Goal: Transaction & Acquisition: Purchase product/service

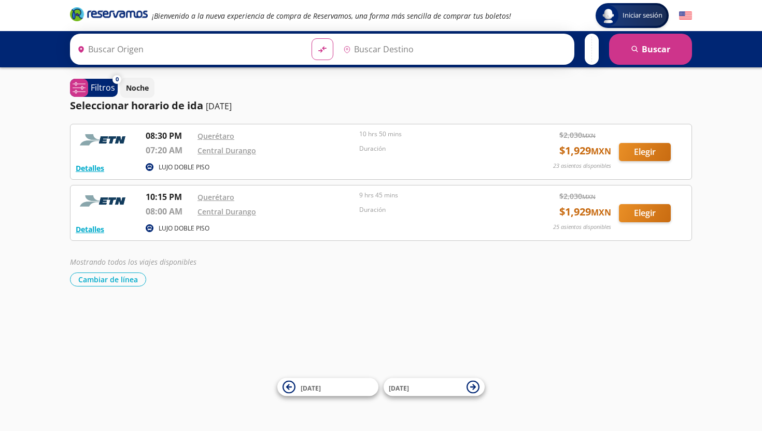
type input "[PERSON_NAME] de Querétaro, [GEOGRAPHIC_DATA]"
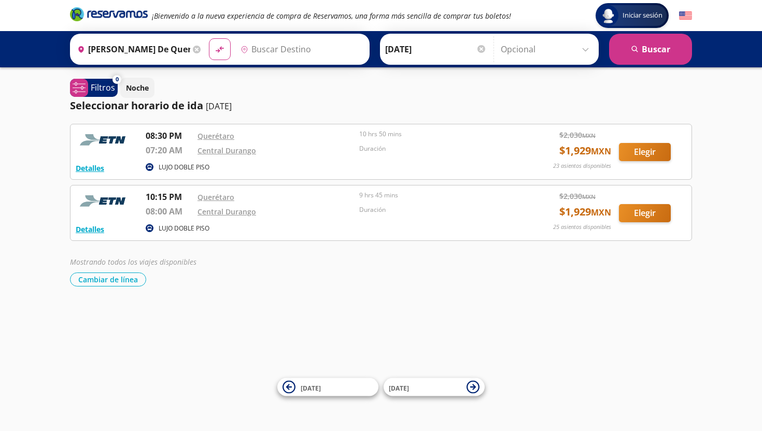
type input "Central [GEOGRAPHIC_DATA], [GEOGRAPHIC_DATA]"
click at [496, 210] on button "Elegir" at bounding box center [645, 213] width 52 height 18
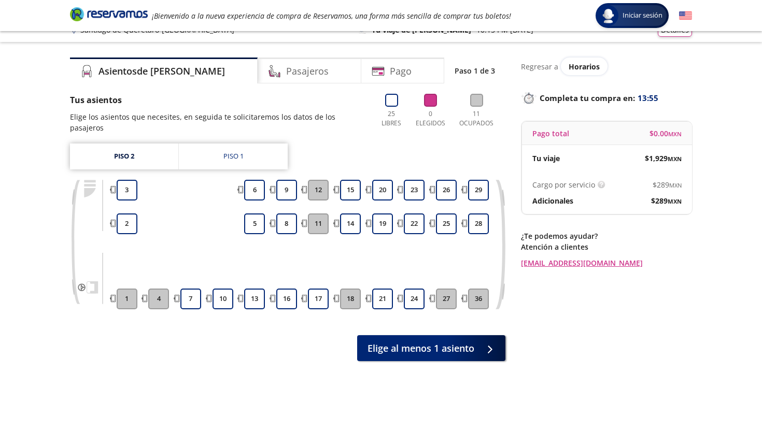
scroll to position [17, 0]
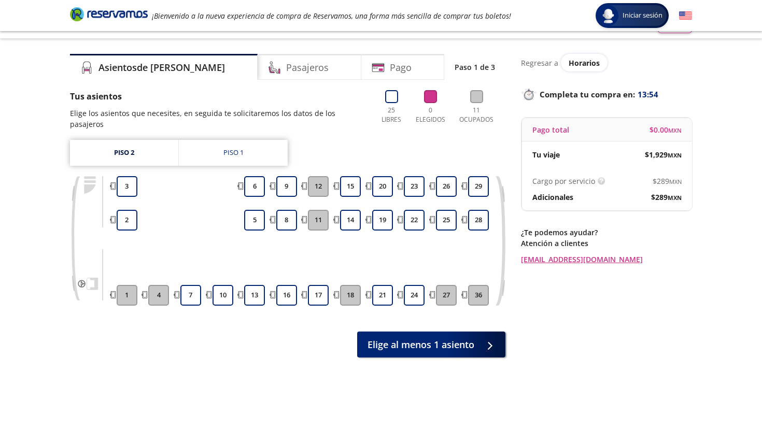
click at [263, 129] on div "Tus asientos Elige los asientos que necesites, en seguida te solicitaremos los …" at bounding box center [287, 223] width 435 height 267
click at [243, 148] on div "Piso 1" at bounding box center [233, 153] width 20 height 10
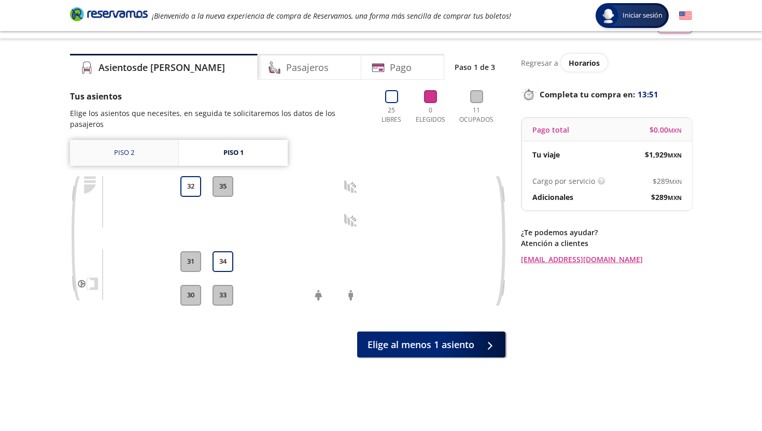
click at [154, 144] on link "Piso 2" at bounding box center [124, 153] width 108 height 26
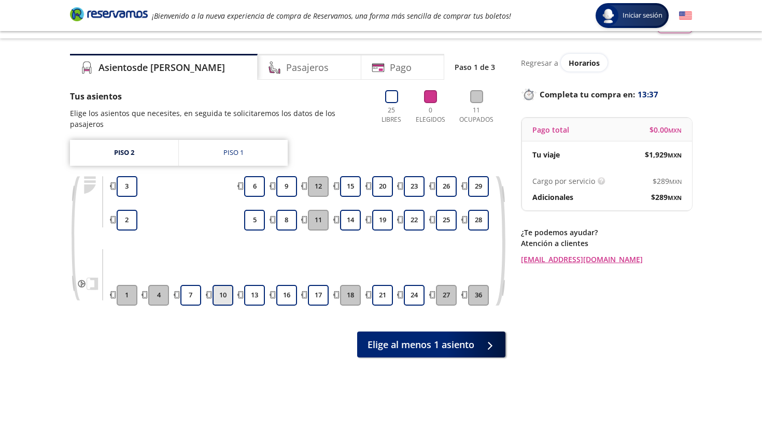
click at [230, 287] on button "10" at bounding box center [223, 295] width 21 height 21
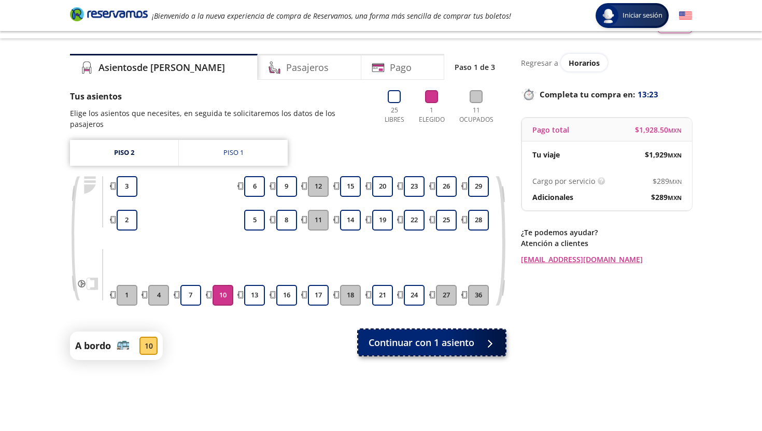
click at [388, 336] on span "Continuar con 1 asiento" at bounding box center [422, 343] width 106 height 14
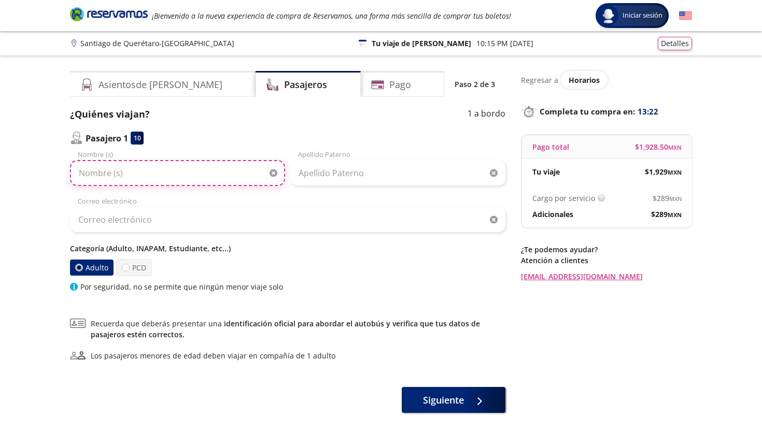
click at [191, 178] on input "Nombre (s)" at bounding box center [177, 173] width 215 height 26
type input "[PERSON_NAME]"
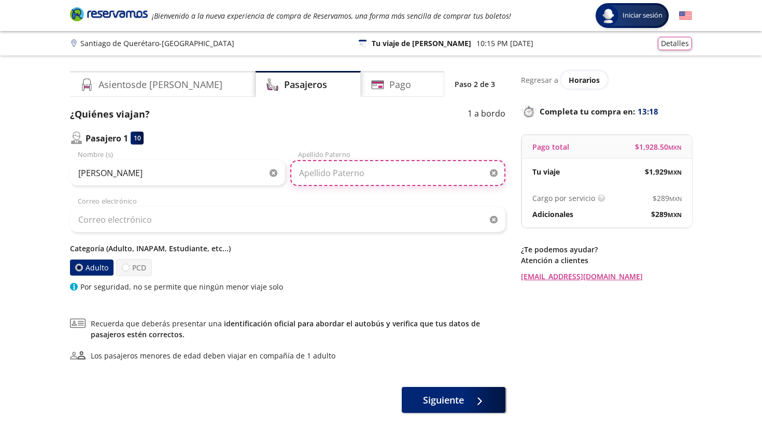
click at [335, 160] on input "Apellido Paterno" at bounding box center [397, 173] width 215 height 26
type input "[PERSON_NAME]"
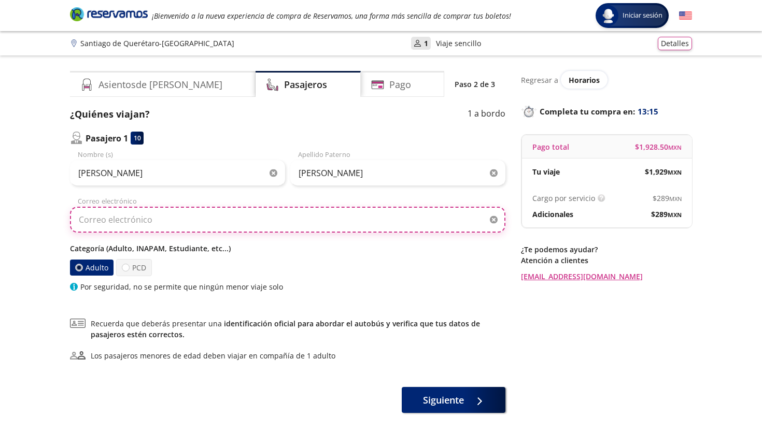
click at [241, 211] on input "Correo electrónico" at bounding box center [287, 220] width 435 height 26
type input "[EMAIL_ADDRESS][PERSON_NAME][DOMAIN_NAME]"
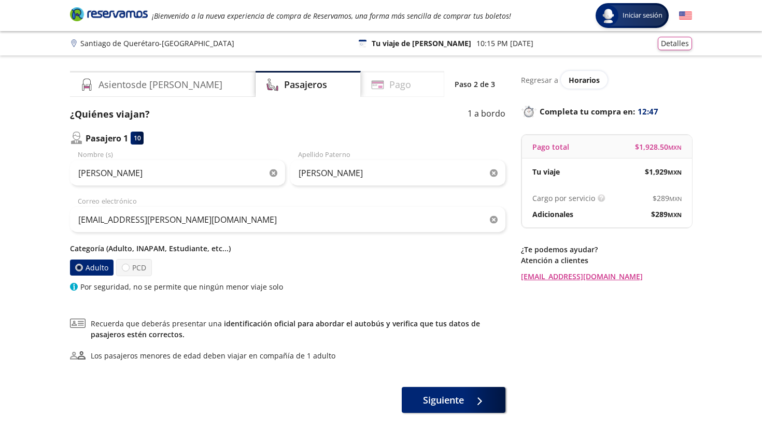
click at [389, 87] on h4 "Pago" at bounding box center [400, 85] width 22 height 14
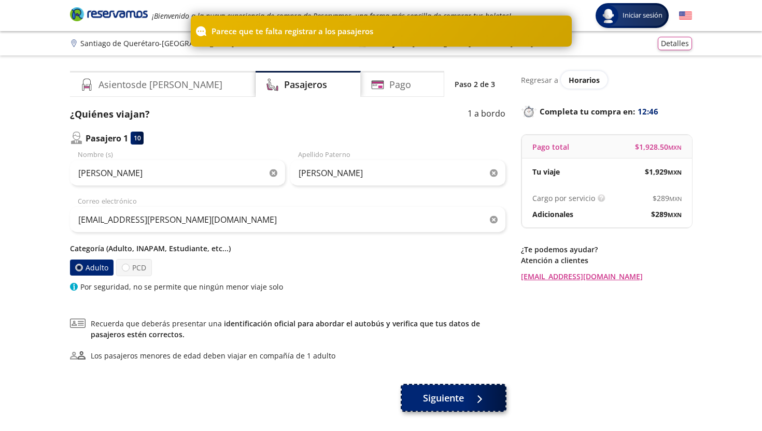
click at [429, 395] on button "Siguiente" at bounding box center [454, 398] width 104 height 26
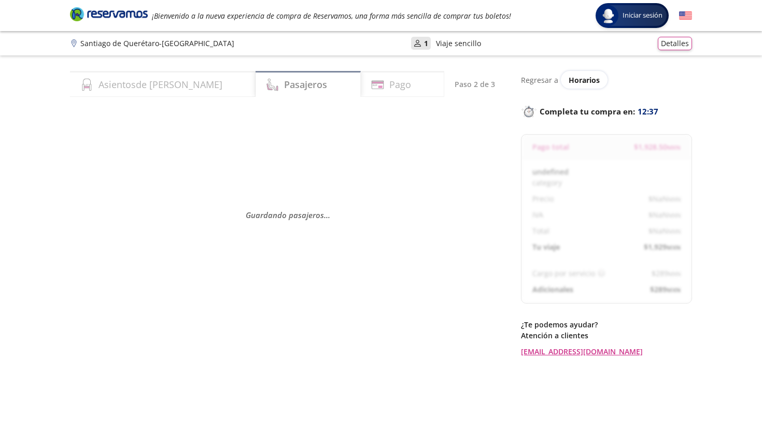
select select "MX"
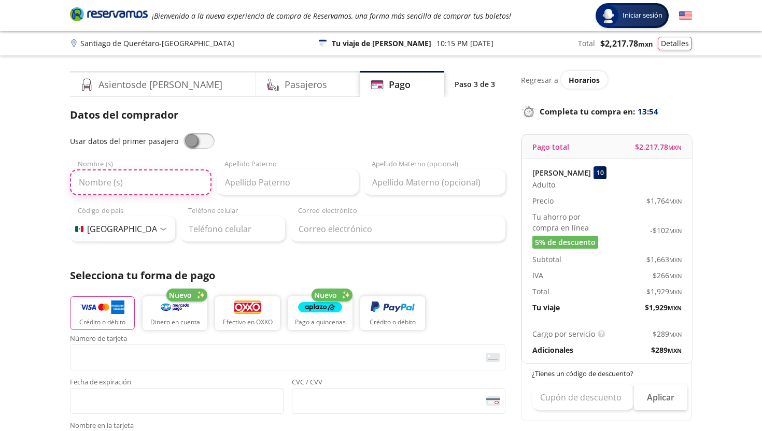
click at [156, 177] on input "Nombre (s)" at bounding box center [141, 183] width 142 height 26
type input "M"
click at [198, 139] on span at bounding box center [199, 141] width 31 height 16
click at [184, 133] on input "checkbox" at bounding box center [184, 133] width 0 height 0
type input "[PERSON_NAME]"
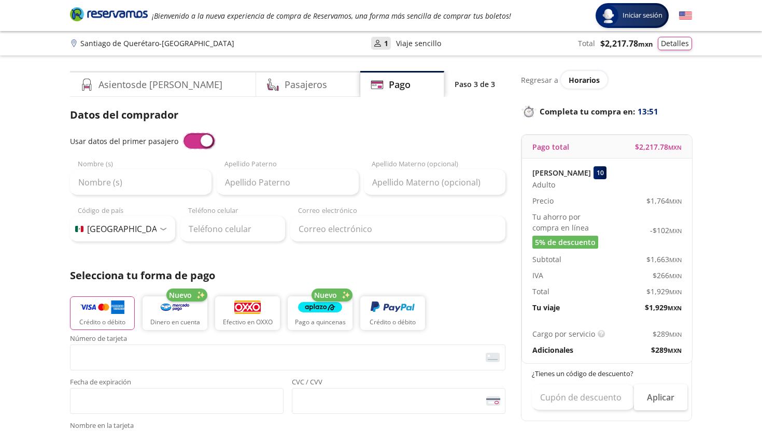
type input "[PERSON_NAME]"
type input "[EMAIL_ADDRESS][PERSON_NAME][DOMAIN_NAME]"
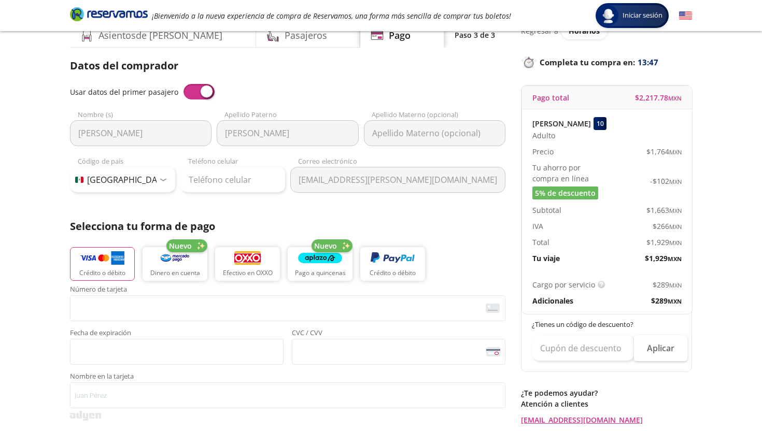
scroll to position [79, 0]
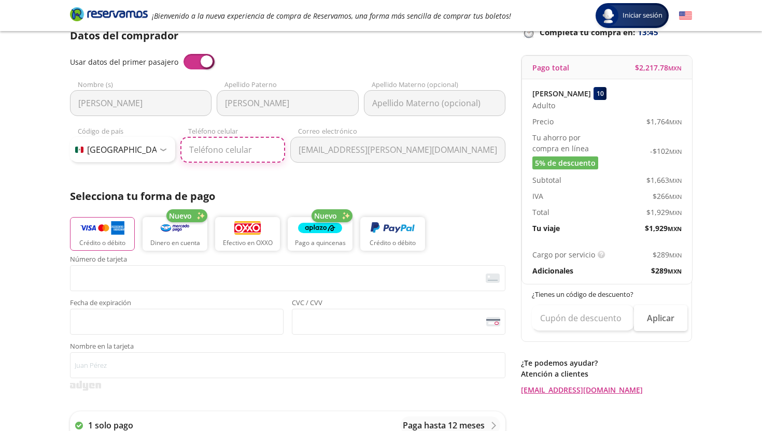
click at [224, 160] on input "Teléfono celular" at bounding box center [232, 150] width 105 height 26
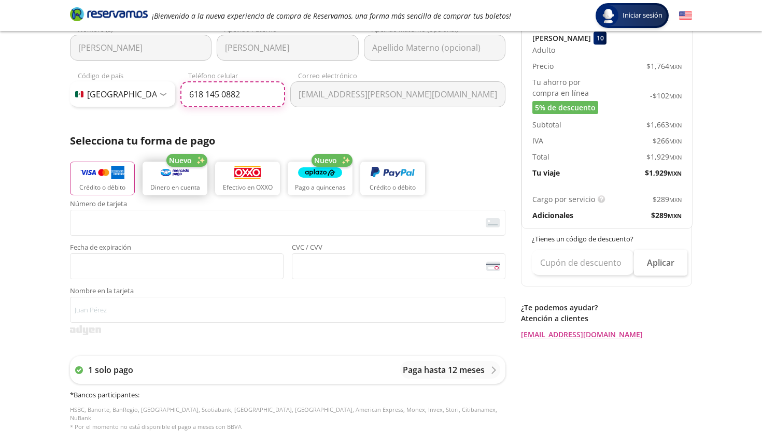
scroll to position [144, 0]
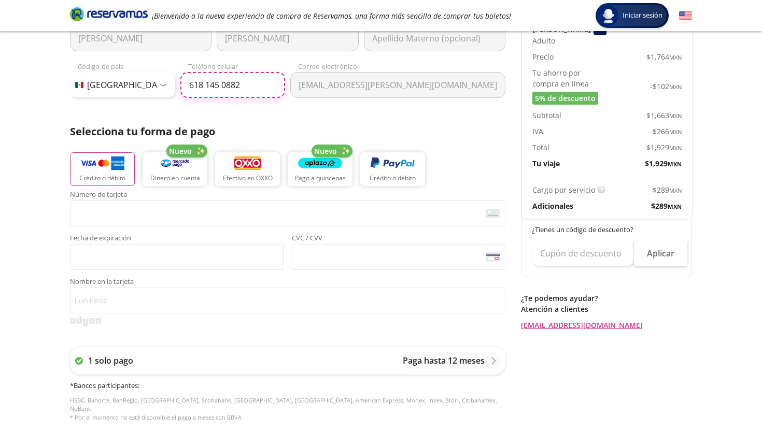
type input "618 145 0882"
click at [146, 228] on div "Número de tarjeta <p>Your browser does not support iframes.</p> Fecha de expira…" at bounding box center [287, 230] width 435 height 79
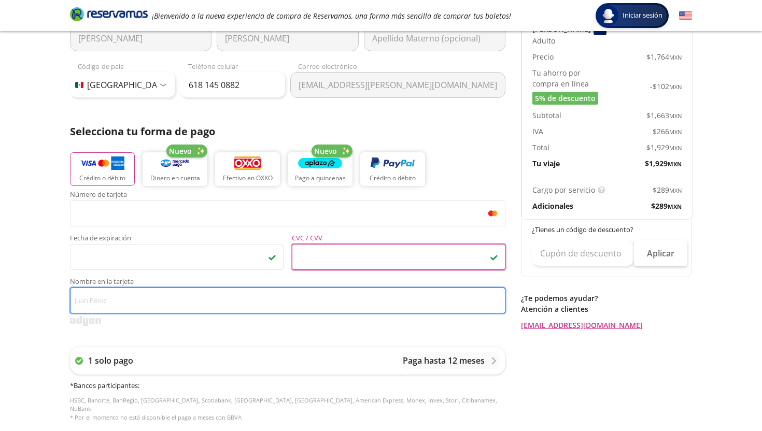
click at [99, 301] on input "Nombre en la tarjeta" at bounding box center [287, 301] width 435 height 26
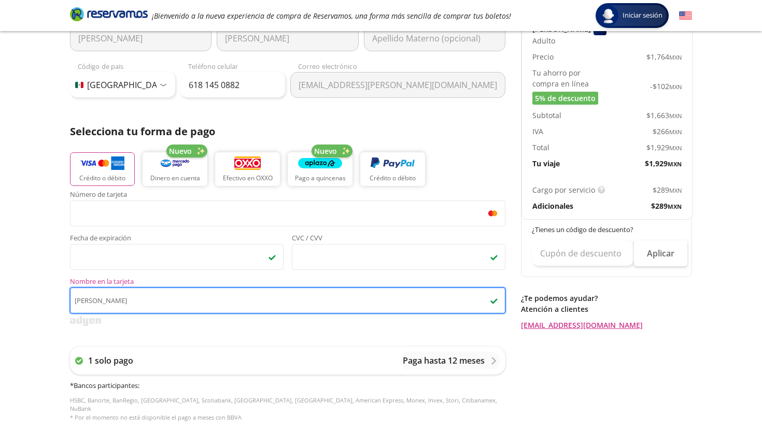
type input "[PERSON_NAME]"
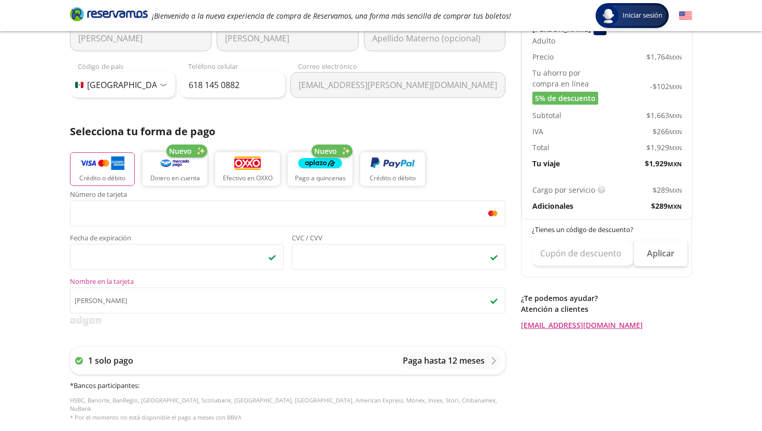
click at [53, 309] on div "Group 9 Created with Sketch. Pago [PERSON_NAME] de Querétaro - Durango Iniciar …" at bounding box center [381, 285] width 762 height 859
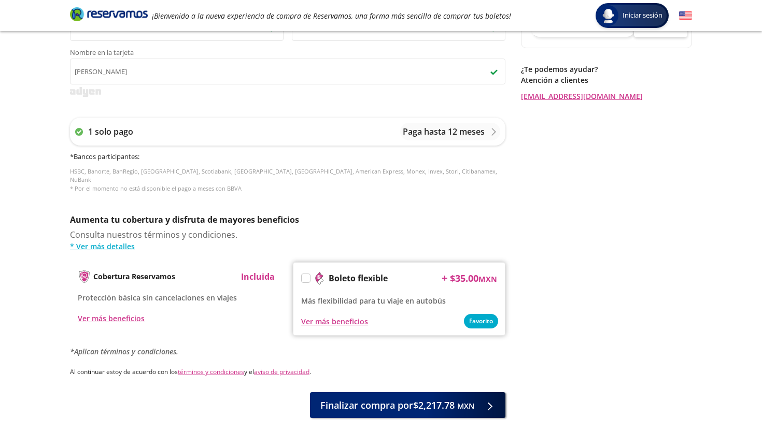
scroll to position [382, 0]
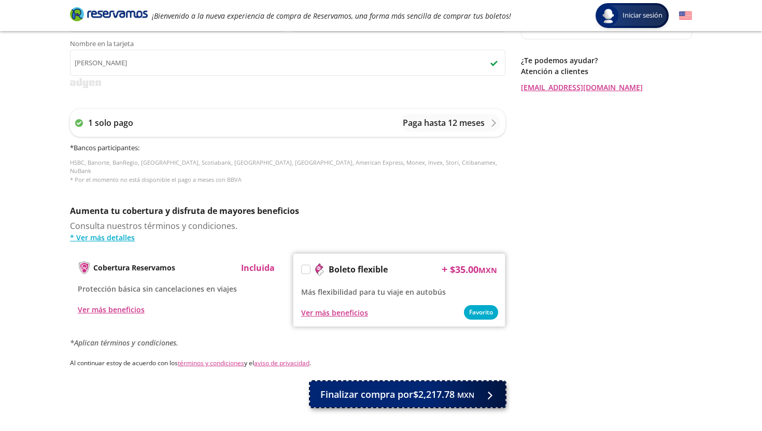
click at [419, 395] on button "Finalizar compra por $2,217.78 MXN" at bounding box center [407, 395] width 195 height 26
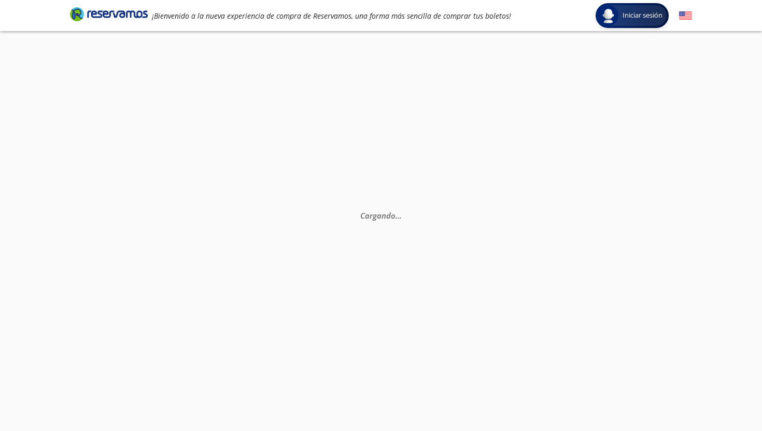
scroll to position [73, 0]
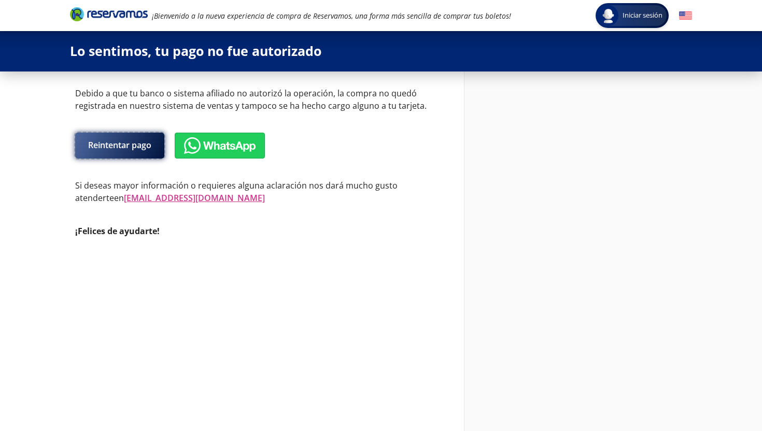
click at [143, 139] on button "Reintentar pago" at bounding box center [119, 146] width 89 height 26
select select "MX"
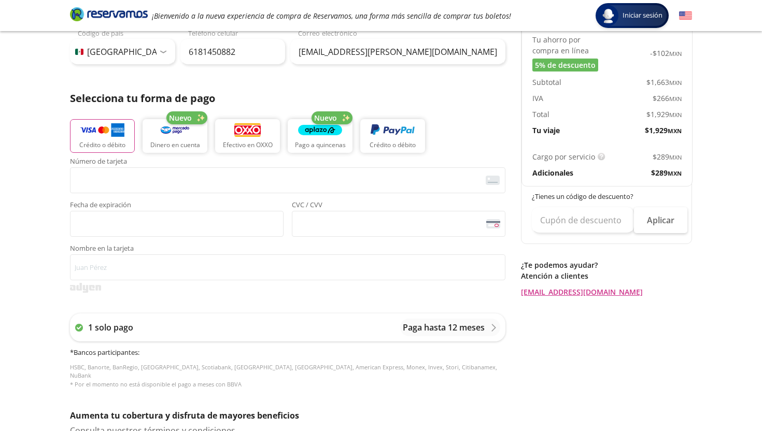
scroll to position [182, 0]
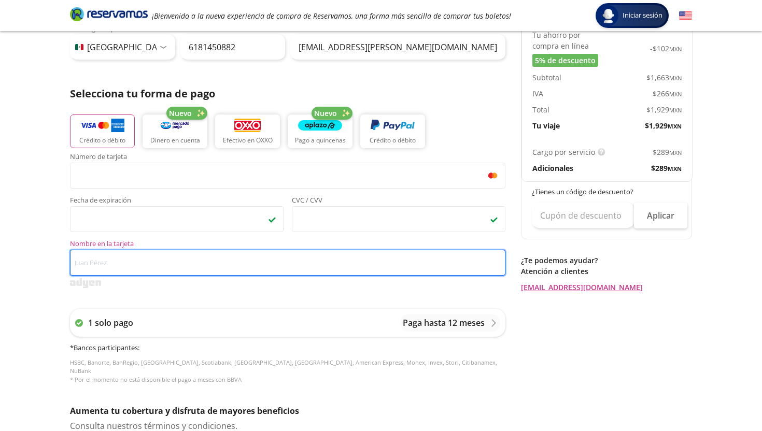
click at [135, 261] on input "Nombre en la tarjeta" at bounding box center [287, 263] width 435 height 26
type input "[PERSON_NAME]"
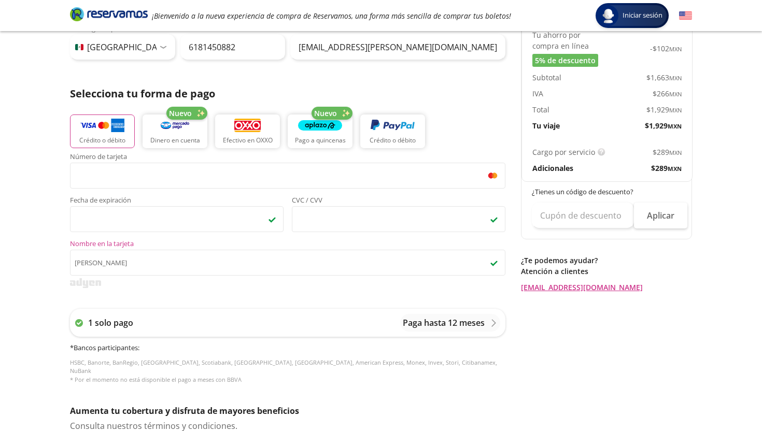
click at [17, 264] on div "Group 9 Created with Sketch. Pago Santiago de Querétaro - Durango Iniciar sesió…" at bounding box center [381, 247] width 762 height 859
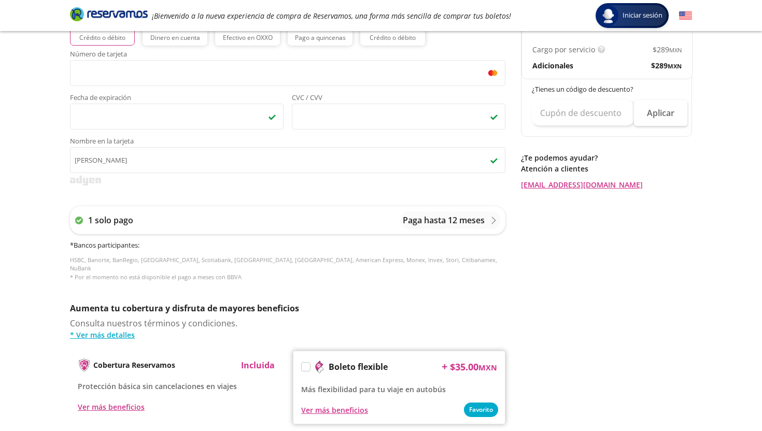
scroll to position [419, 0]
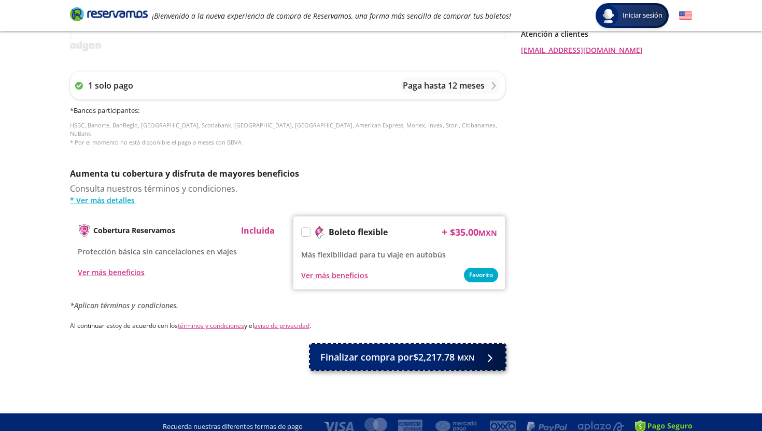
click at [372, 350] on span "Finalizar compra por $2,217.78 MXN" at bounding box center [397, 357] width 154 height 14
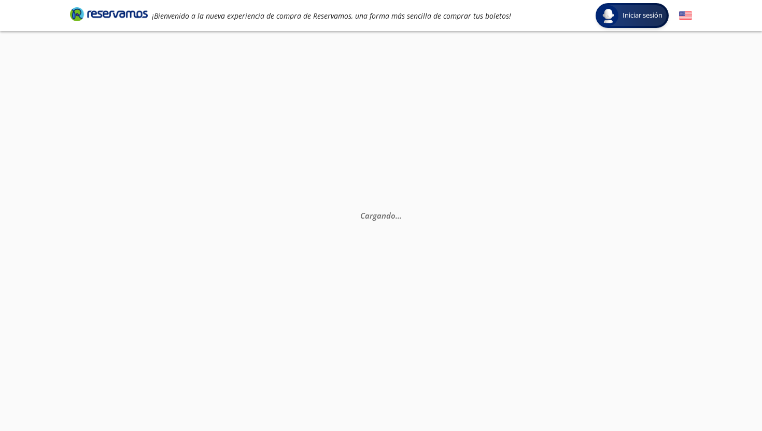
scroll to position [0, 0]
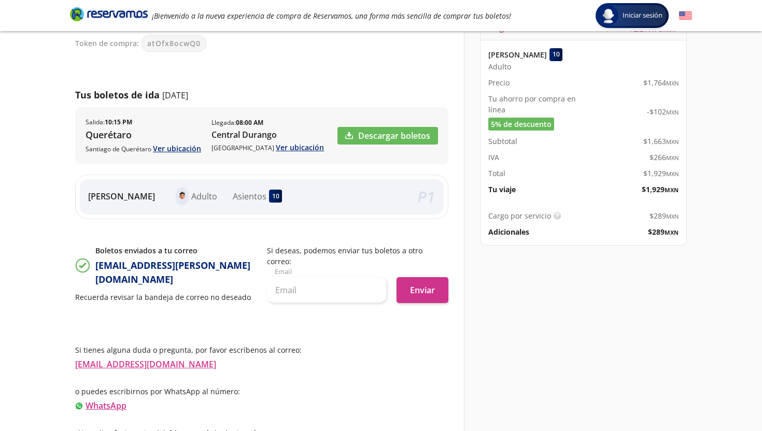
scroll to position [124, 0]
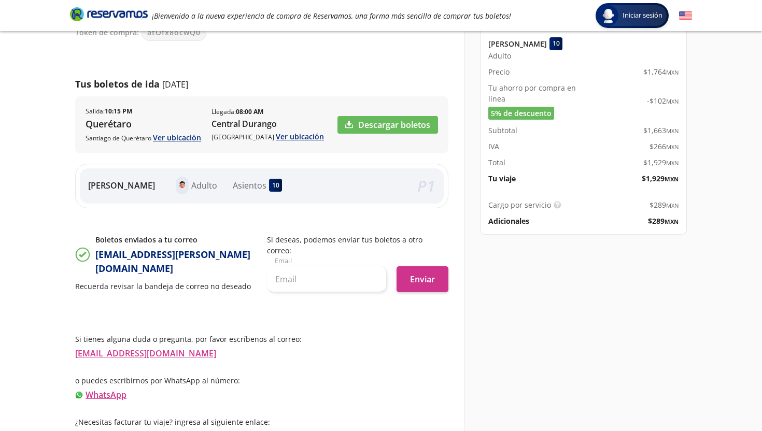
click at [414, 114] on div "Descargar boletos" at bounding box center [387, 125] width 101 height 36
click at [405, 122] on link "Descargar boletos" at bounding box center [387, 125] width 101 height 18
